Goal: Find specific page/section: Find specific page/section

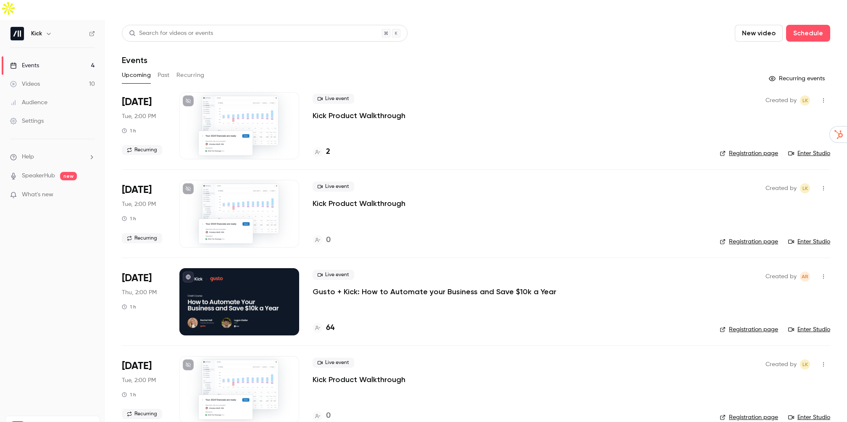
click at [328, 322] on h4 "64" at bounding box center [330, 327] width 8 height 11
